Goal: Task Accomplishment & Management: Manage account settings

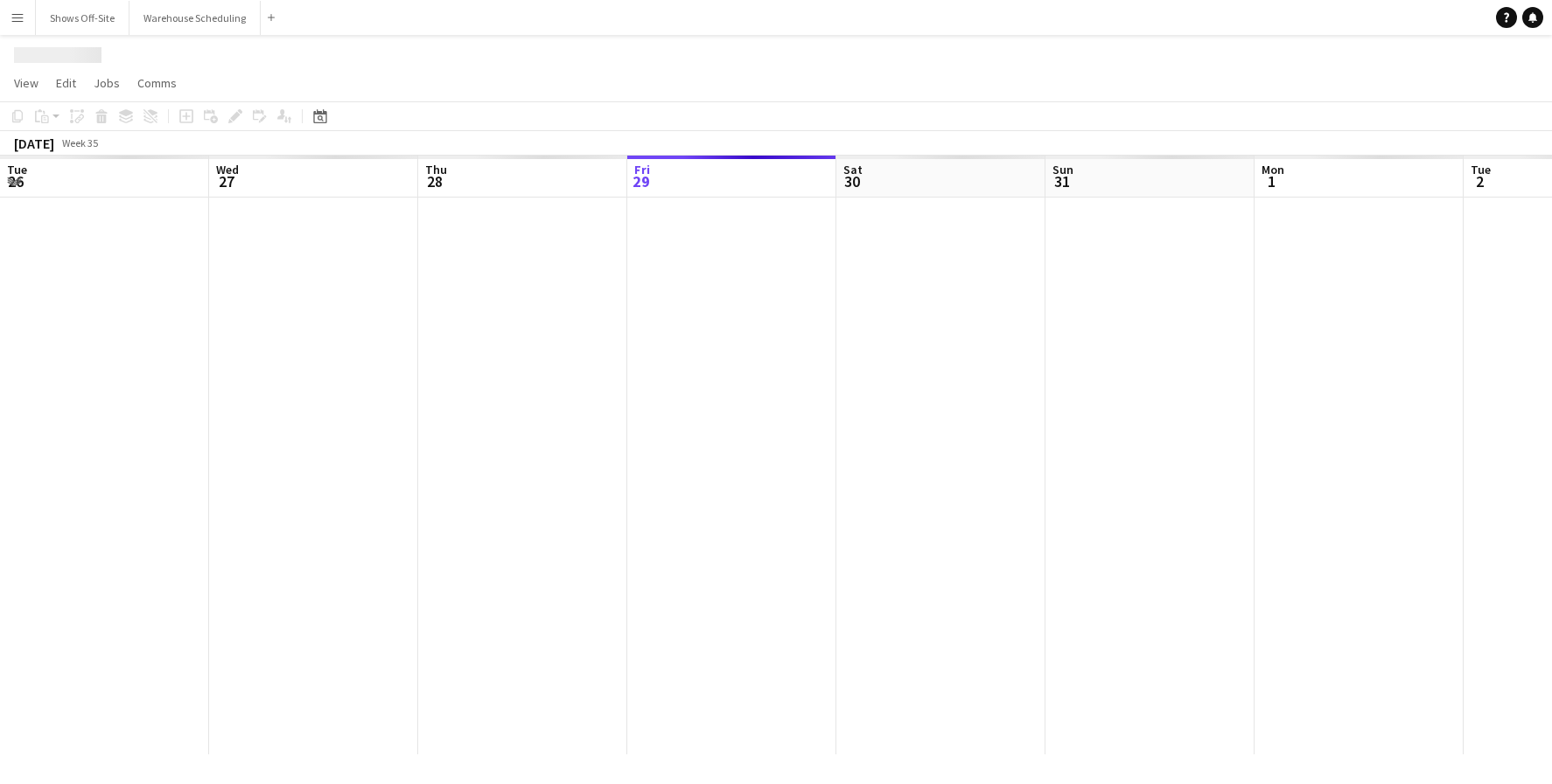
scroll to position [0, 419]
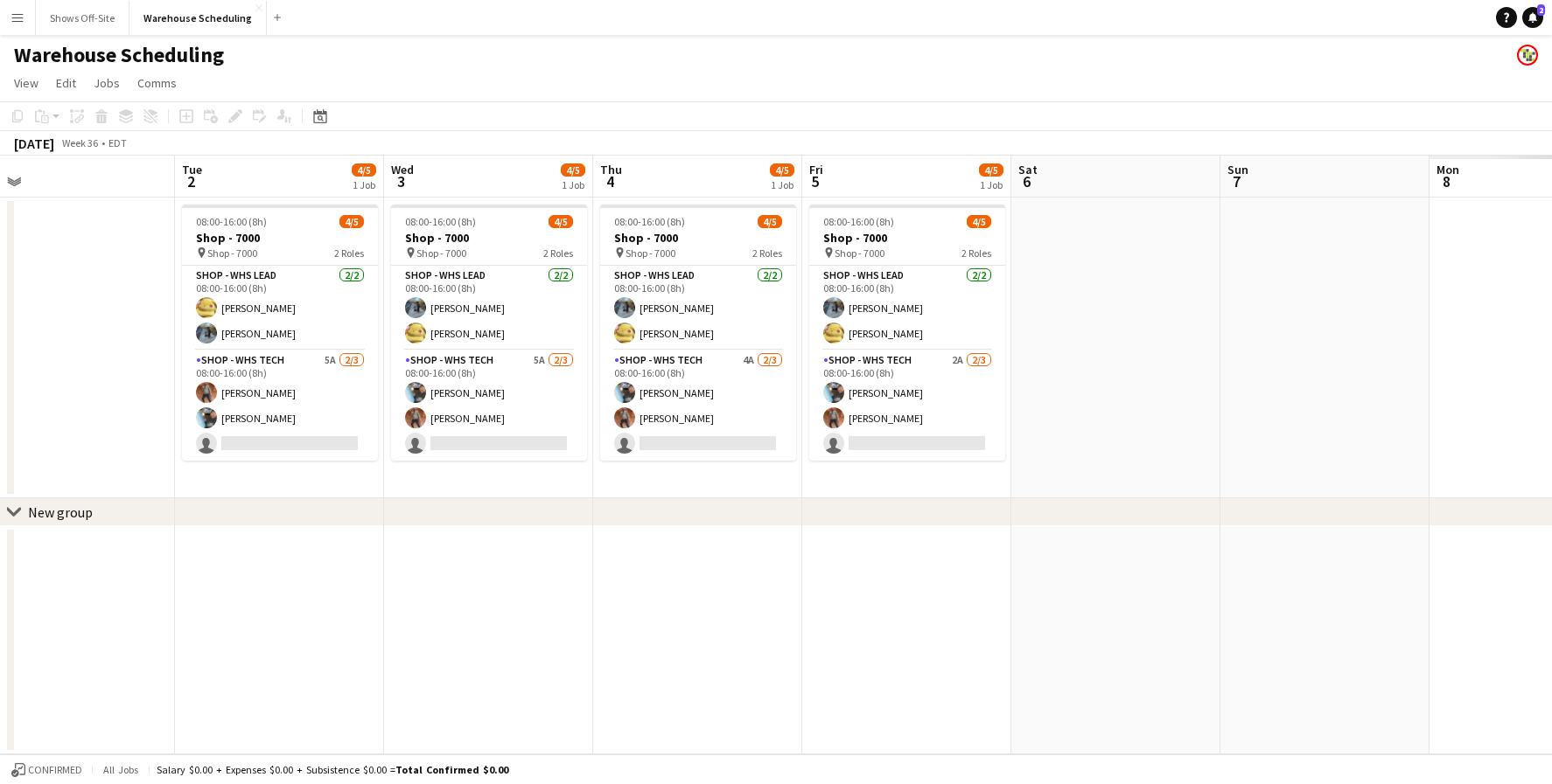
drag, startPoint x: 1244, startPoint y: 460, endPoint x: 356, endPoint y: 412, distance: 889.3
click at [356, 412] on app-calendar-viewport "Sat 30 Sun 31 Mon 1 Tue 2 4/5 1 Job Wed 3 4/5 1 Job Thu 4 4/5 1 Job Fri 5 4/5 1…" at bounding box center [776, 454] width 1552 height 599
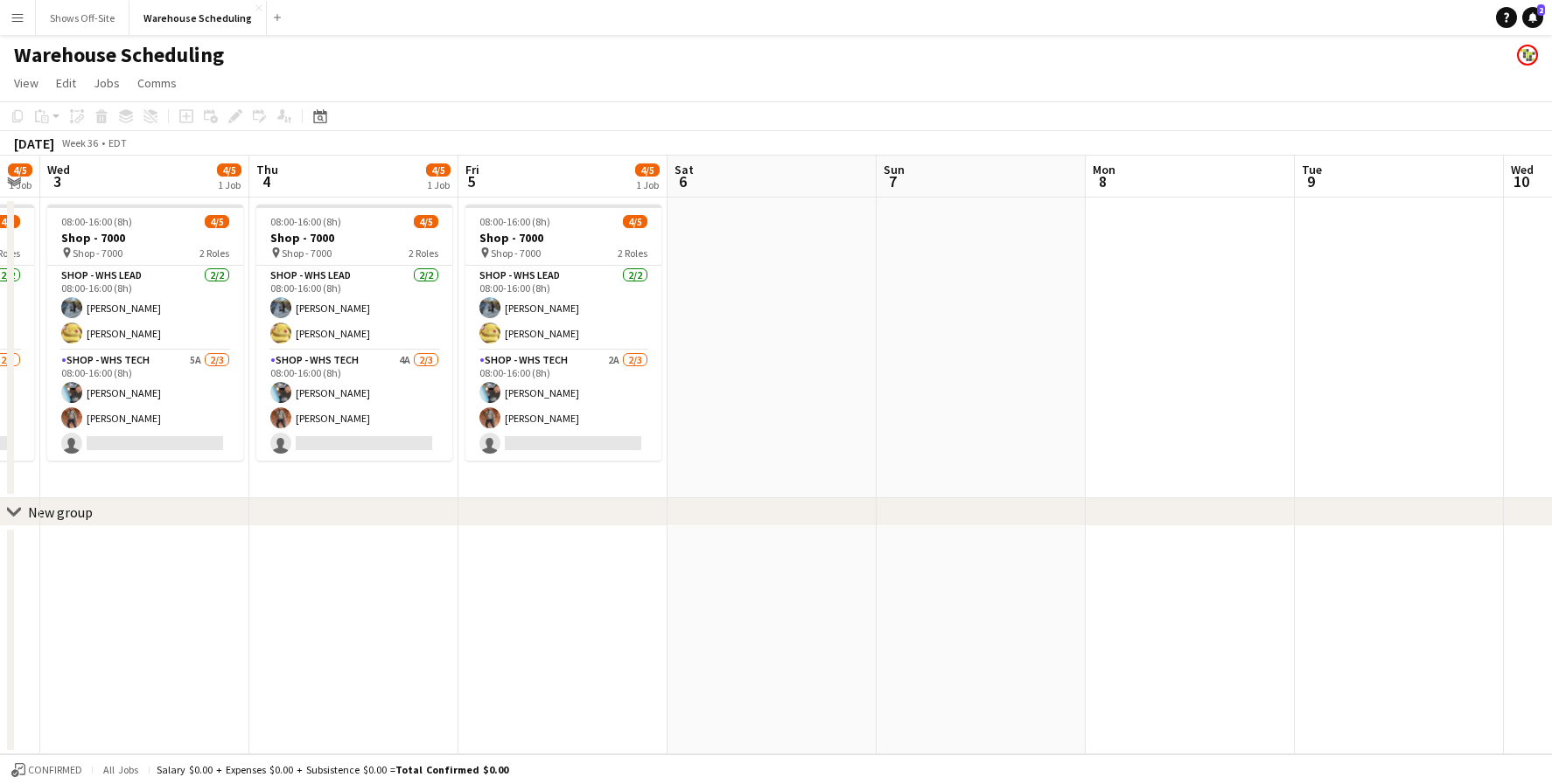
drag, startPoint x: 1060, startPoint y: 467, endPoint x: 462, endPoint y: 437, distance: 598.8
click at [210, 425] on app-calendar-viewport "Sun 31 Mon 1 Tue 2 4/5 1 Job Wed 3 4/5 1 Job Thu 4 4/5 1 Job Fri 5 4/5 1 Job Sa…" at bounding box center [776, 454] width 1552 height 599
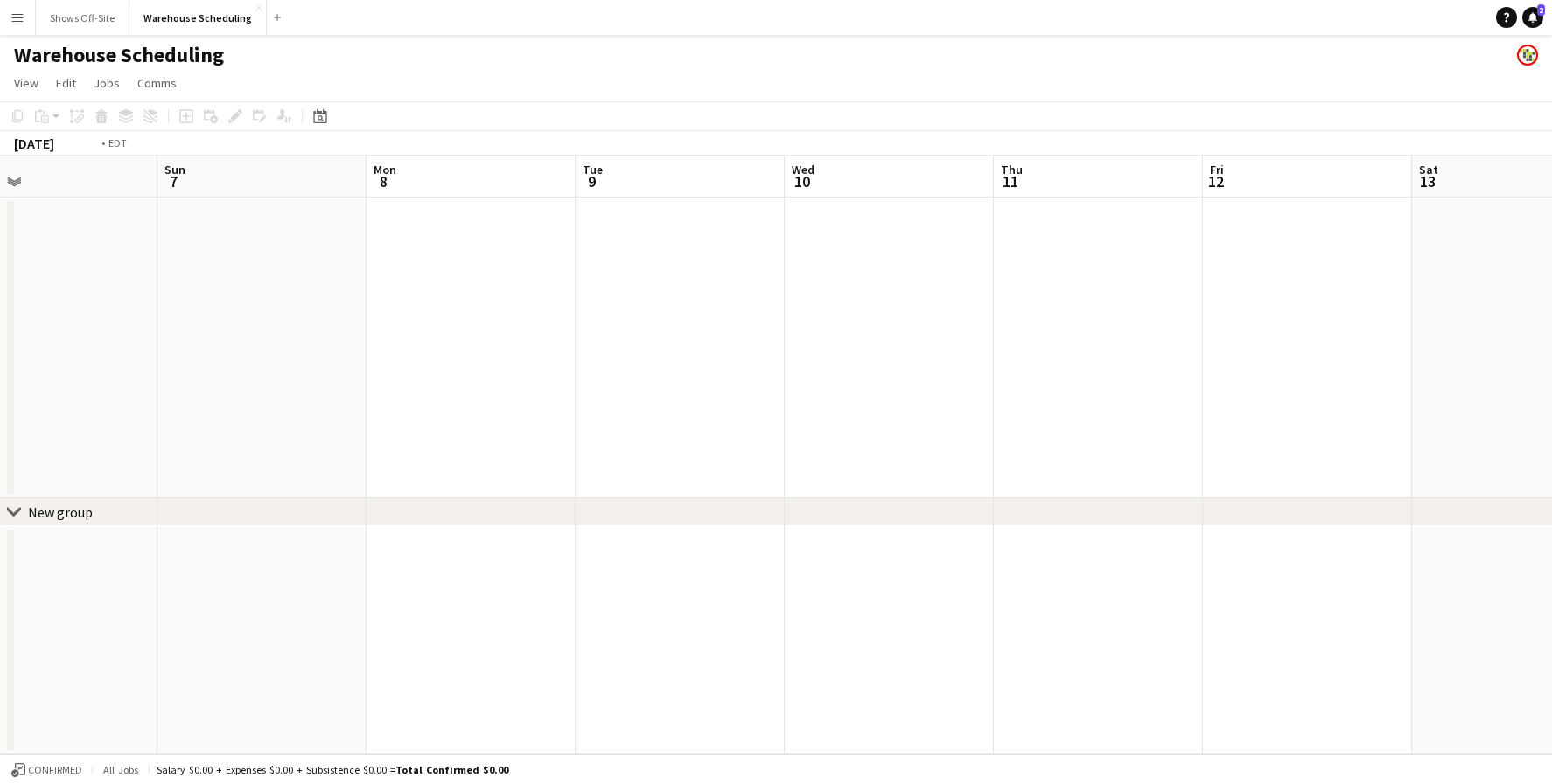
scroll to position [0, 787]
drag, startPoint x: 1007, startPoint y: 428, endPoint x: 66, endPoint y: 392, distance: 941.7
click at [66, 392] on app-calendar-viewport "Wed 3 4/5 1 Job Thu 4 4/5 1 Job Fri 5 4/5 1 Job Sat 6 Sun 7 Mon 8 Tue 9 Wed 10 …" at bounding box center [776, 454] width 1552 height 599
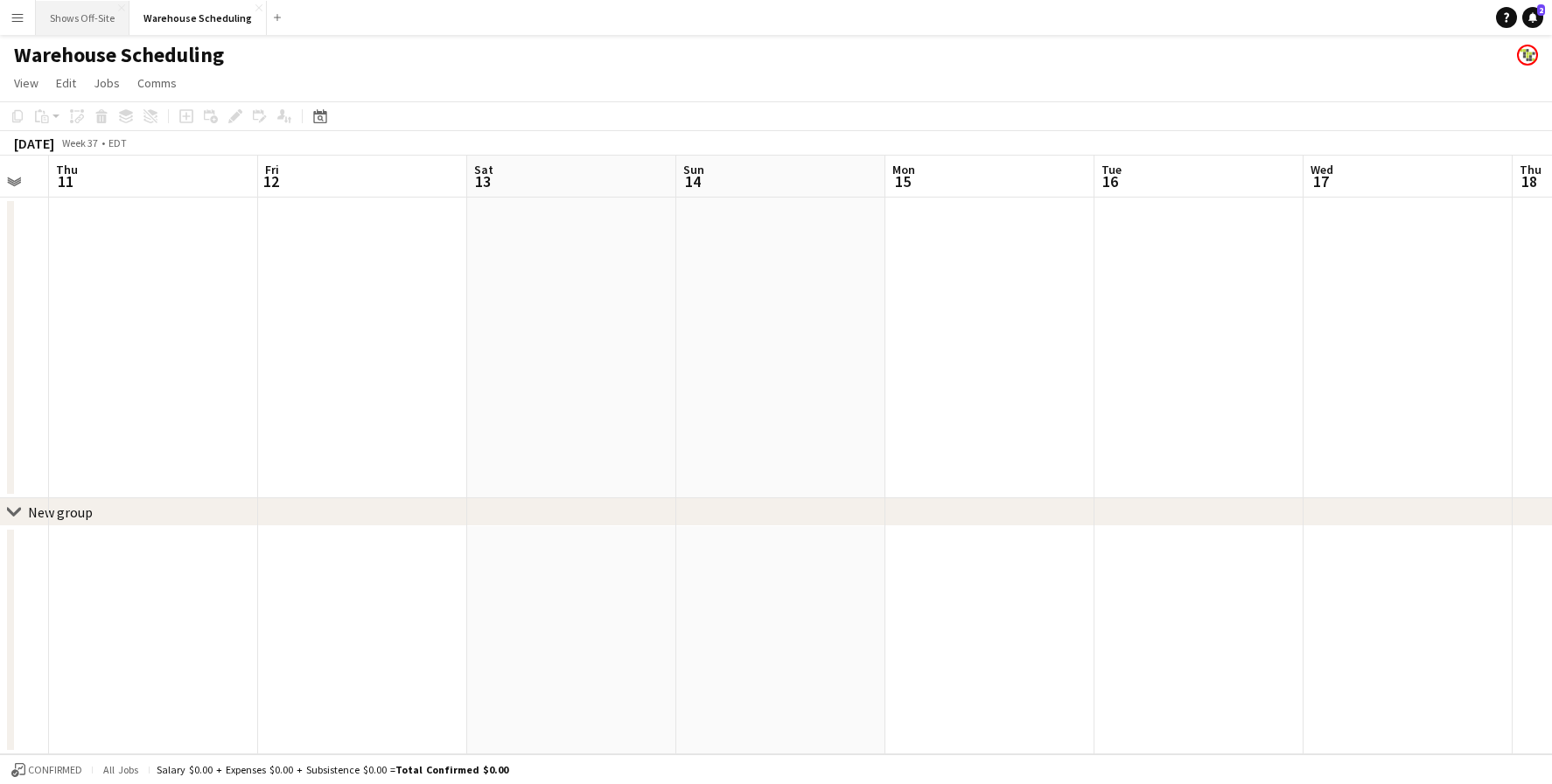
click at [80, 18] on button "Shows Off-Site Close" at bounding box center [83, 18] width 94 height 34
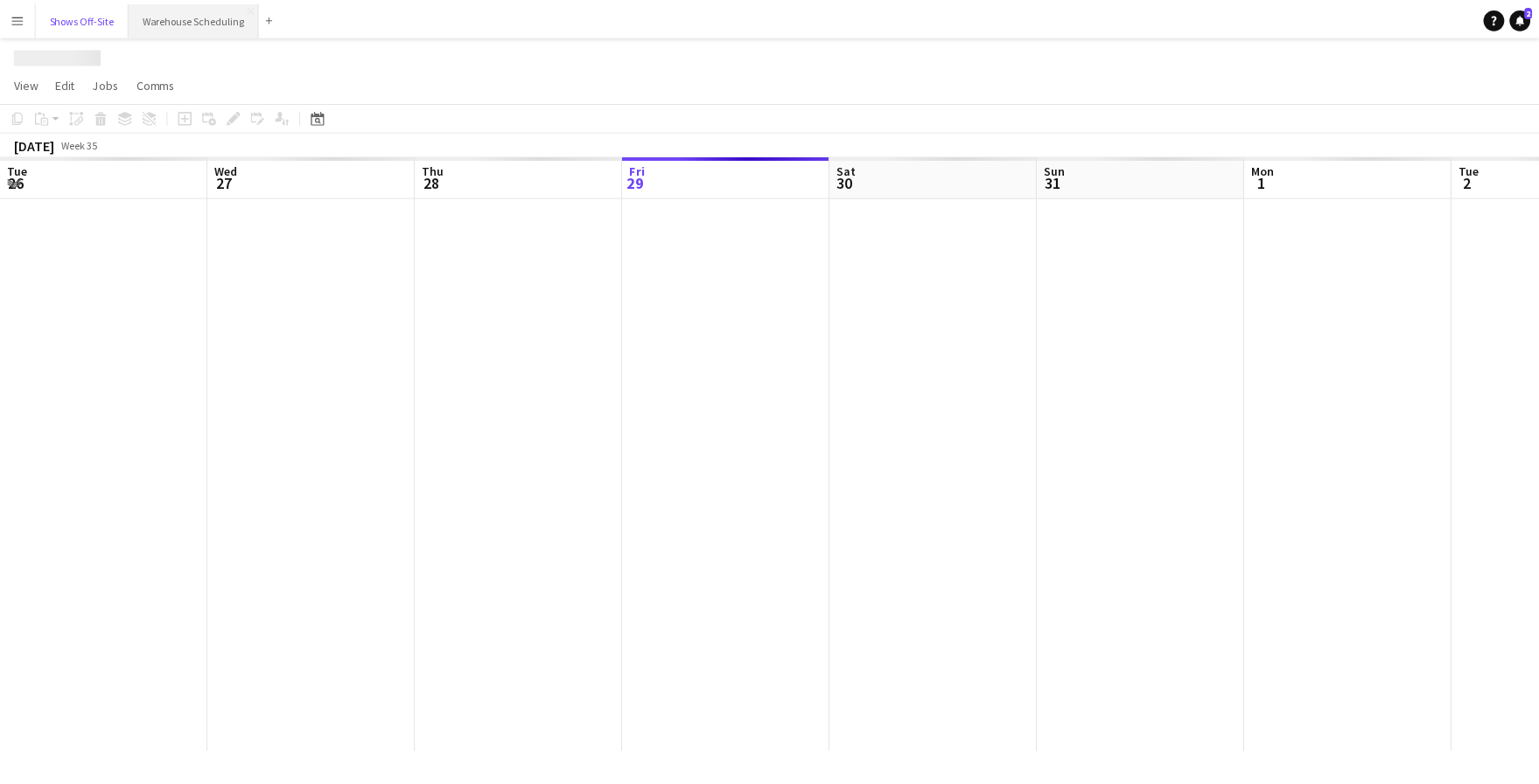
scroll to position [0, 419]
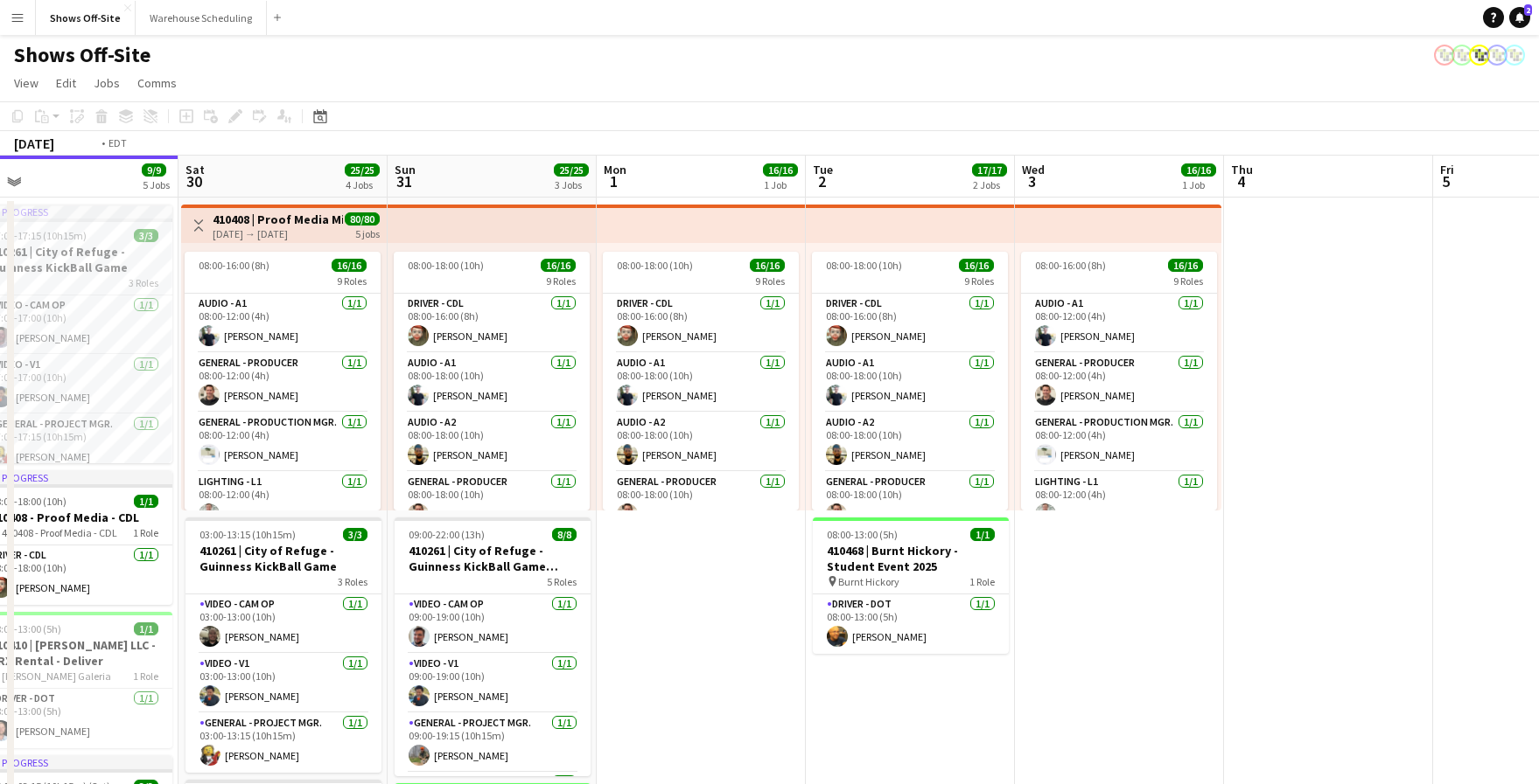
drag, startPoint x: 1276, startPoint y: 590, endPoint x: 366, endPoint y: 579, distance: 910.1
click at [366, 580] on app-calendar-viewport "Tue 26 Wed 27 1/1 1 Job Thu 28 11/11 3 Jobs Fri 29 9/9 5 Jobs Sat 30 25/25 4 Jo…" at bounding box center [770, 746] width 1539 height 1181
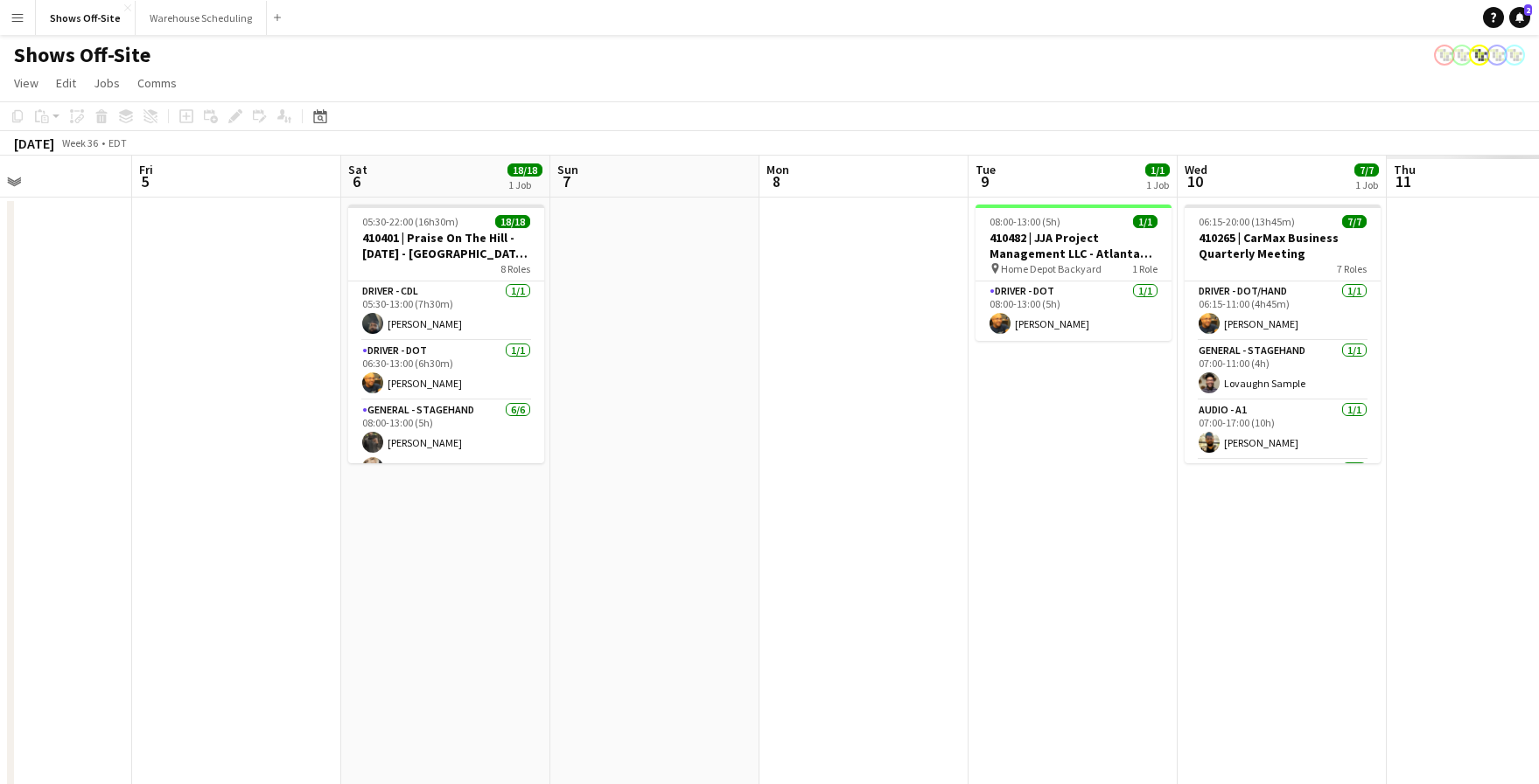
drag, startPoint x: 813, startPoint y: 545, endPoint x: 149, endPoint y: 479, distance: 667.3
click at [149, 479] on app-calendar-viewport "Tue 2 17/17 2 Jobs Wed 3 16/16 1 Job Thu 4 Fri 5 Sat 6 18/18 1 Job Sun 7 Mon 8 …" at bounding box center [770, 746] width 1539 height 1181
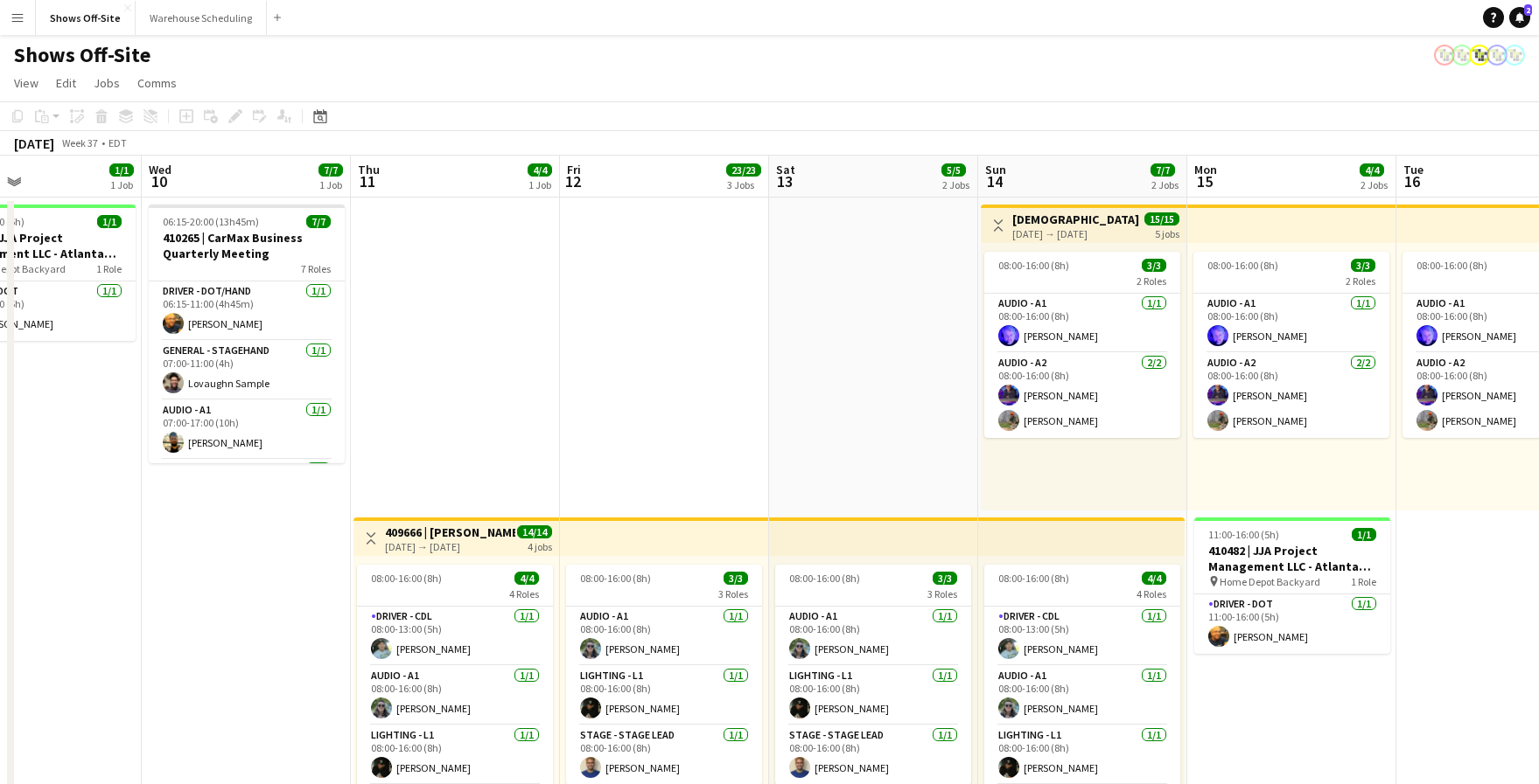
drag, startPoint x: 1242, startPoint y: 548, endPoint x: 229, endPoint y: 500, distance: 1014.1
click at [229, 500] on app-calendar-viewport "Sun 7 Mon 8 Tue 9 1/1 1 Job Wed 10 7/7 1 Job Thu 11 4/4 1 Job Fri 12 23/23 3 Jo…" at bounding box center [770, 746] width 1539 height 1181
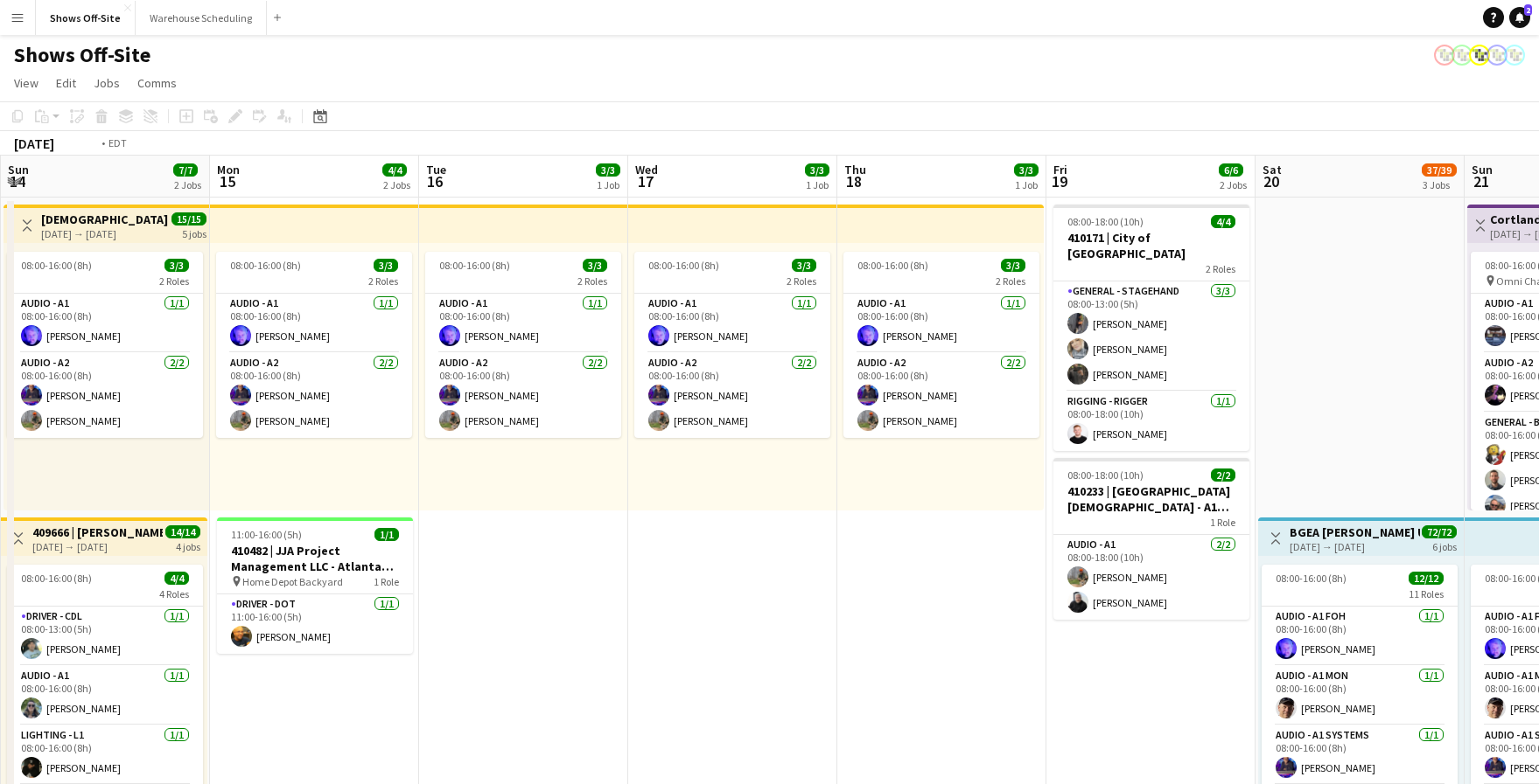
scroll to position [0, 683]
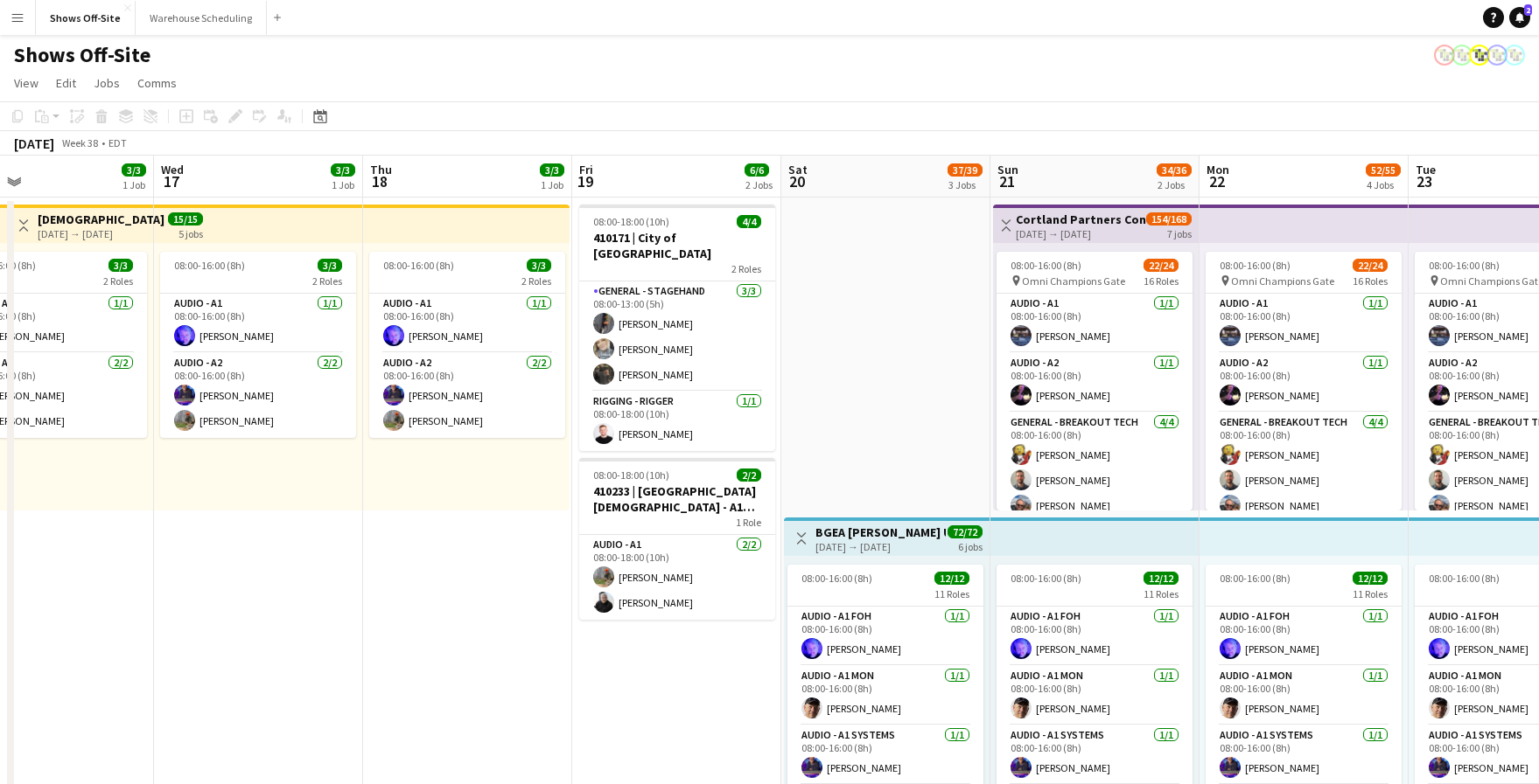
drag, startPoint x: 1274, startPoint y: 533, endPoint x: 259, endPoint y: 517, distance: 1015.1
drag, startPoint x: 894, startPoint y: 137, endPoint x: 655, endPoint y: 132, distance: 239.1
click at [655, 132] on div "[DATE] Week 38 • EDT" at bounding box center [770, 143] width 1539 height 25
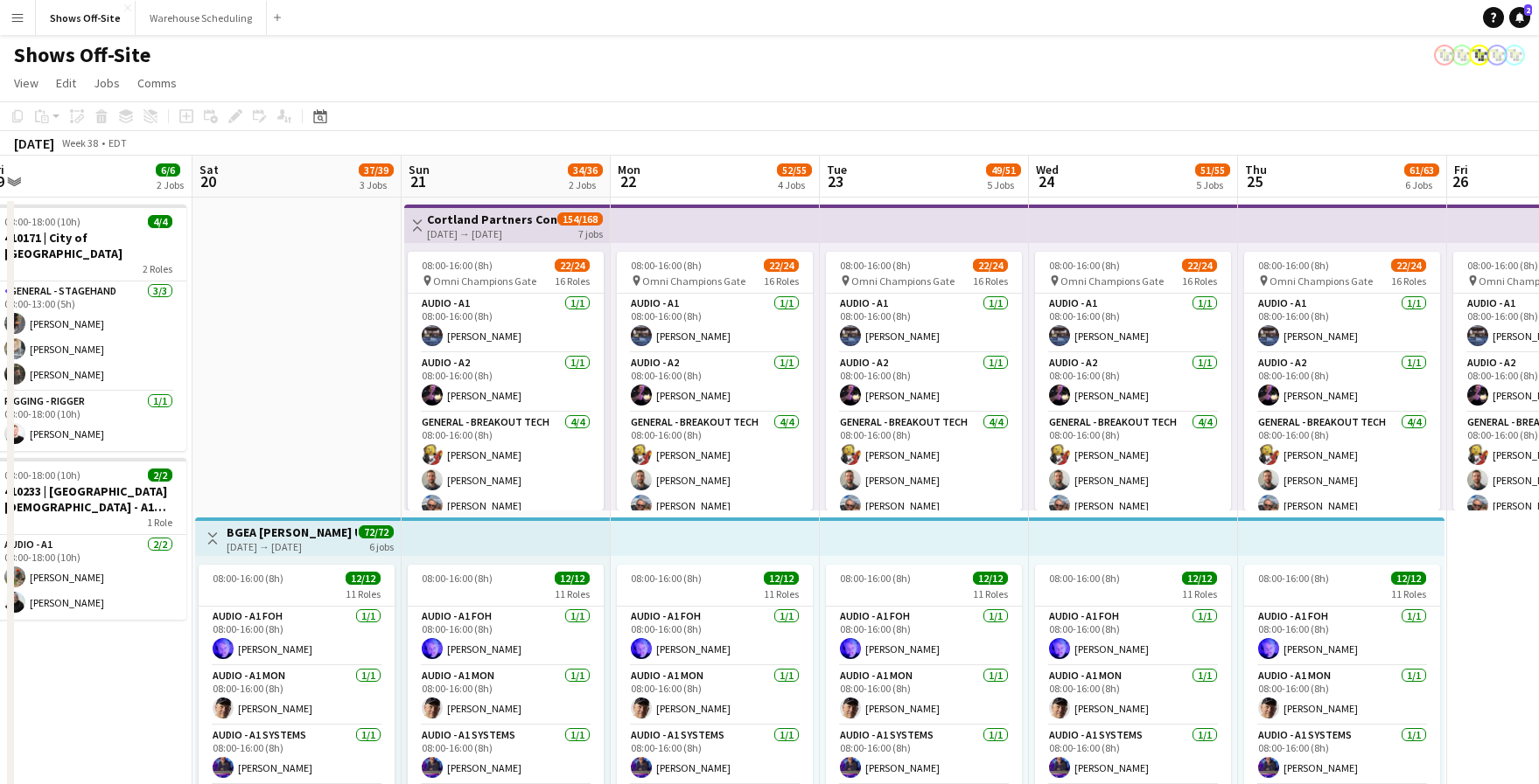
scroll to position [0, 463]
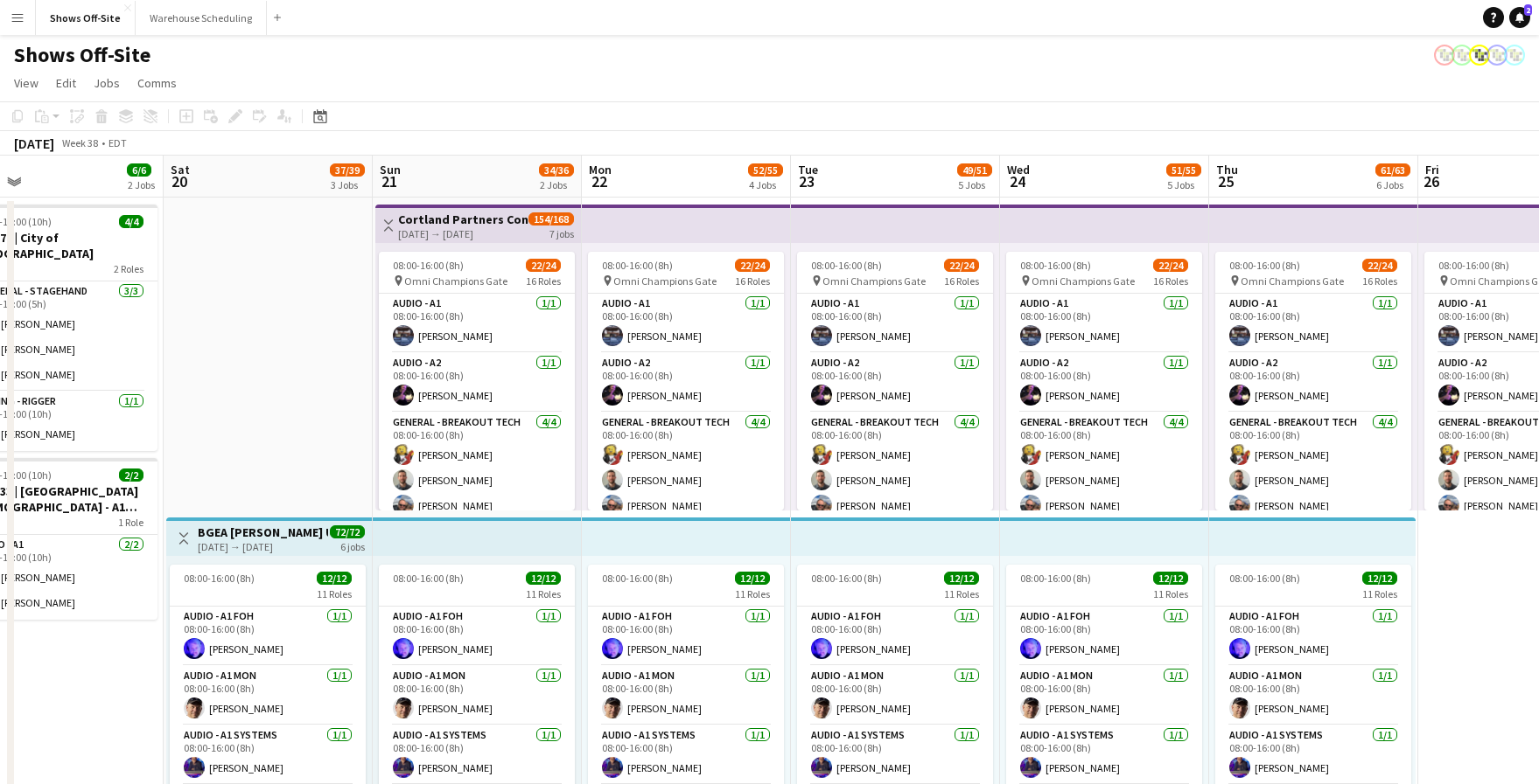
drag, startPoint x: 865, startPoint y: 276, endPoint x: 247, endPoint y: 300, distance: 618.5
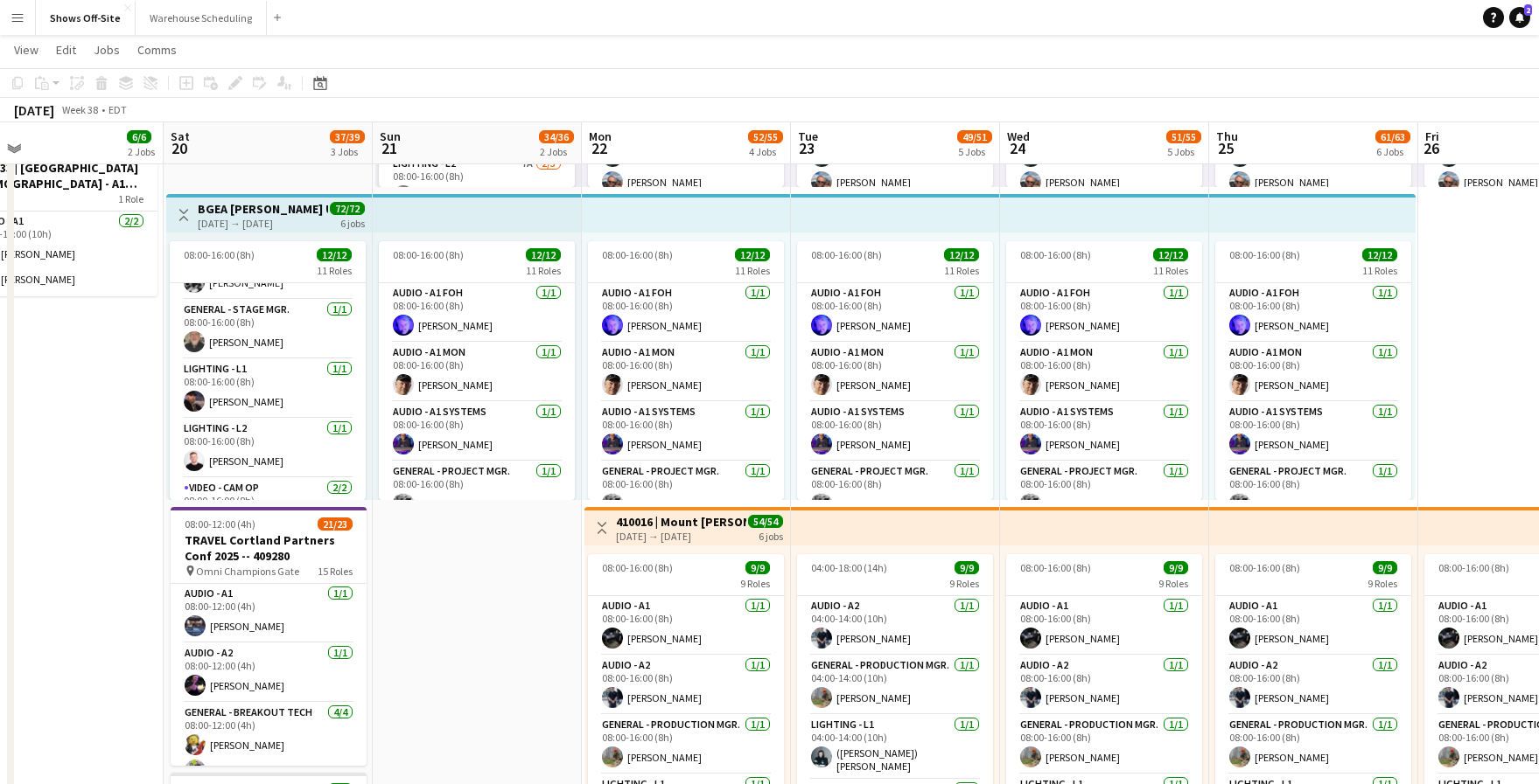
scroll to position [224, 0]
click at [246, 399] on app-card-role "Lighting - L1 [DATE] 08:00-16:00 (8h) [PERSON_NAME]" at bounding box center [267, 387] width 196 height 60
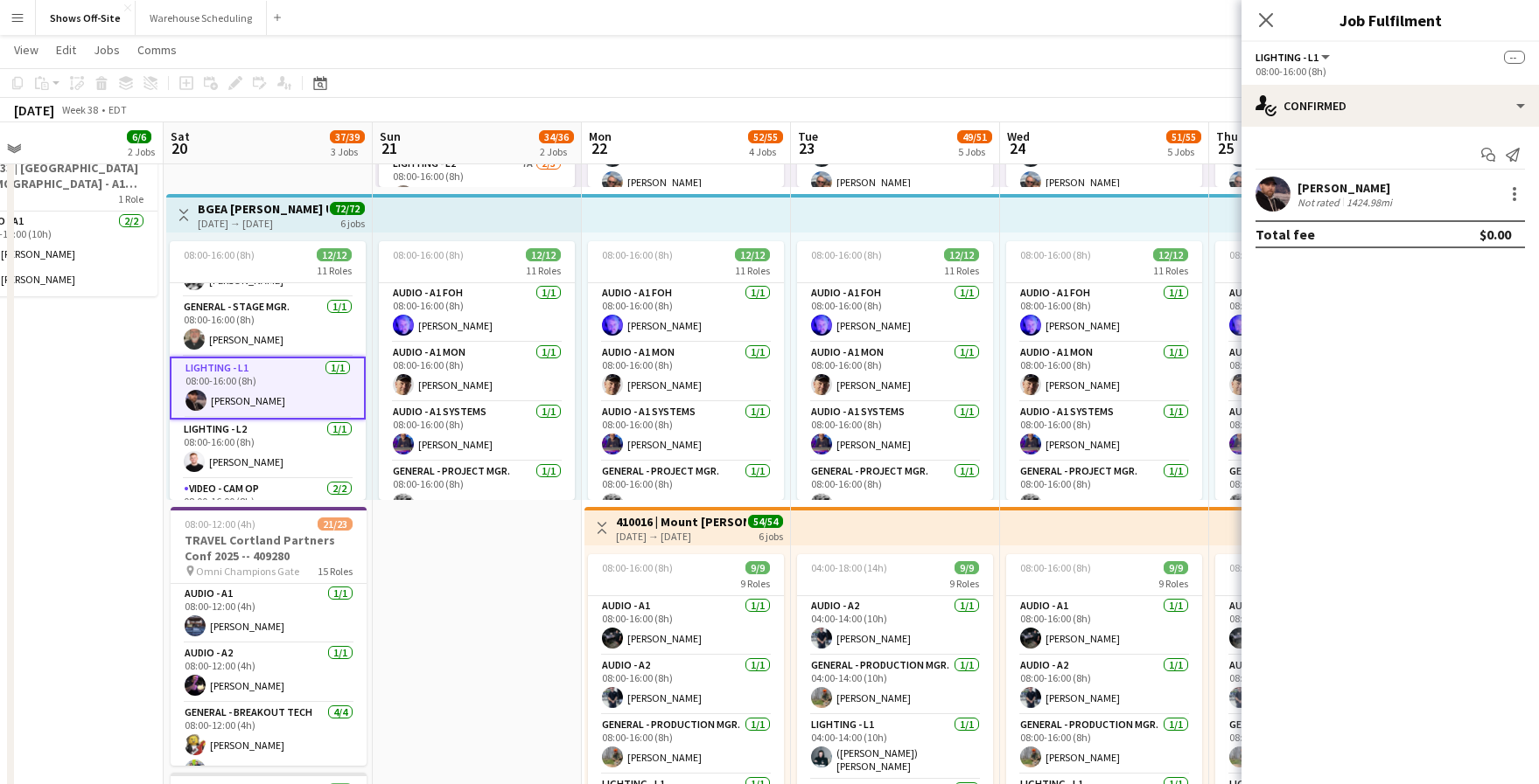
click at [1281, 190] on app-user-avatar at bounding box center [1273, 193] width 35 height 35
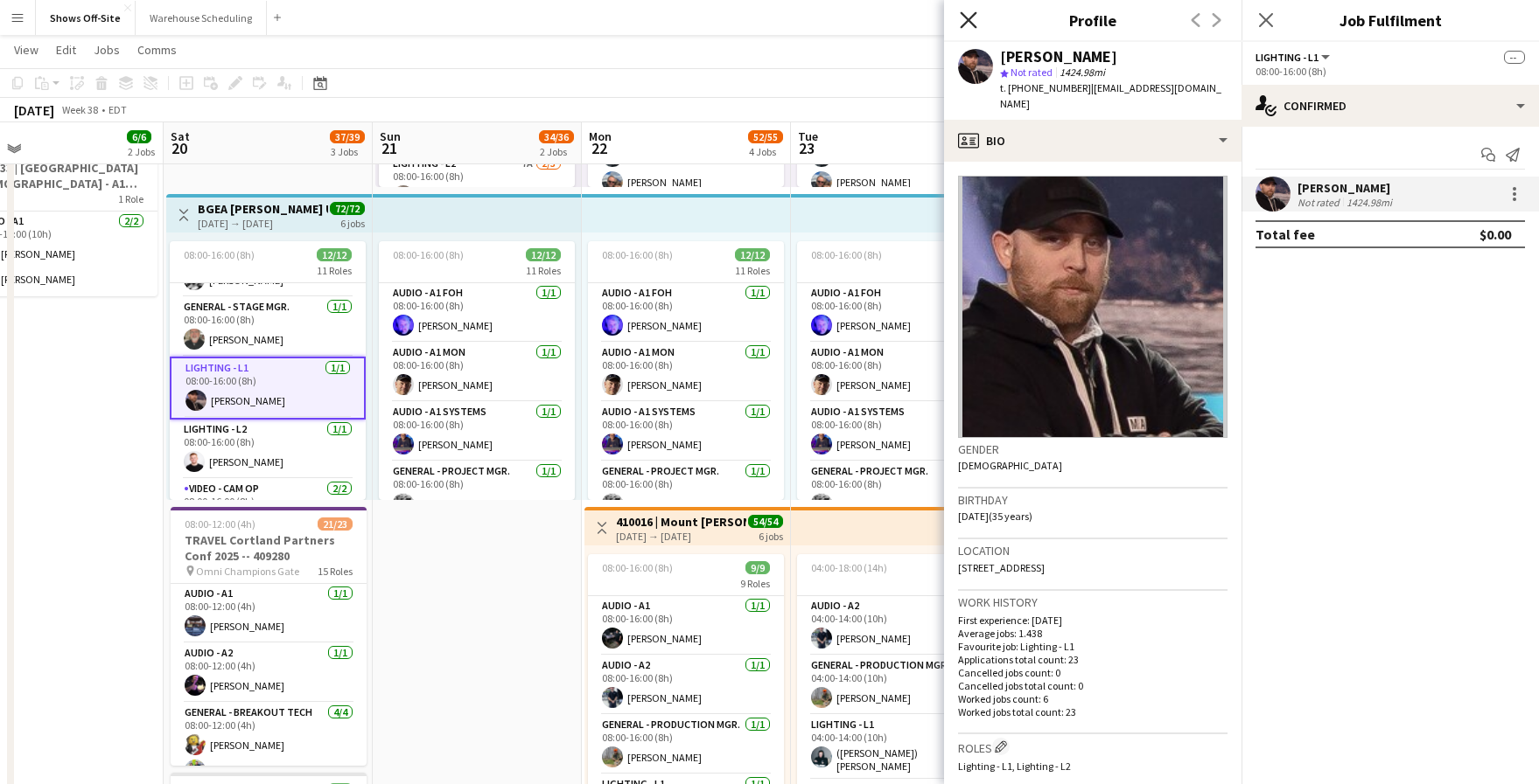
click at [970, 22] on icon at bounding box center [968, 19] width 17 height 17
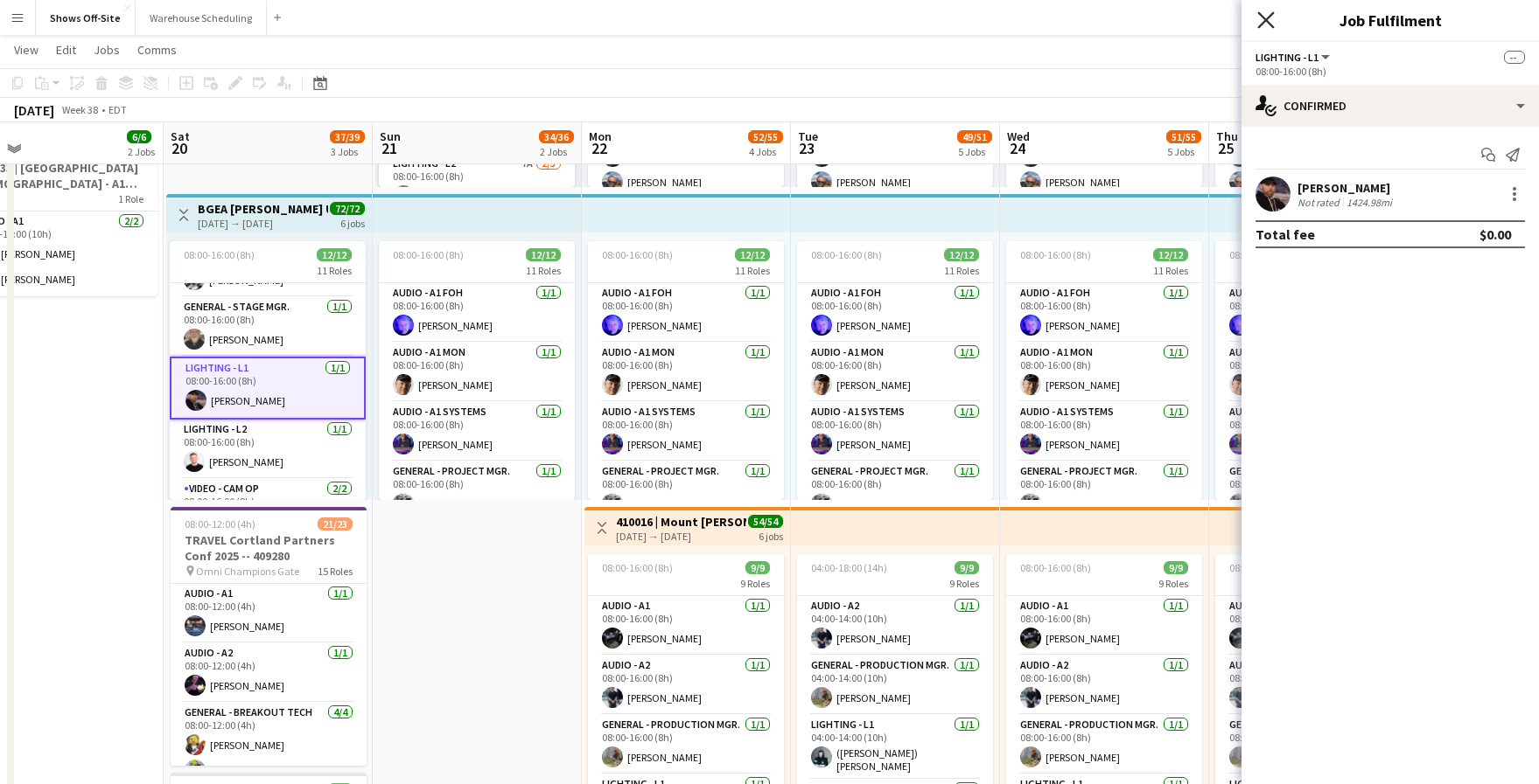
click at [1264, 24] on icon "Close pop-in" at bounding box center [1265, 19] width 17 height 17
